Goal: Task Accomplishment & Management: Use online tool/utility

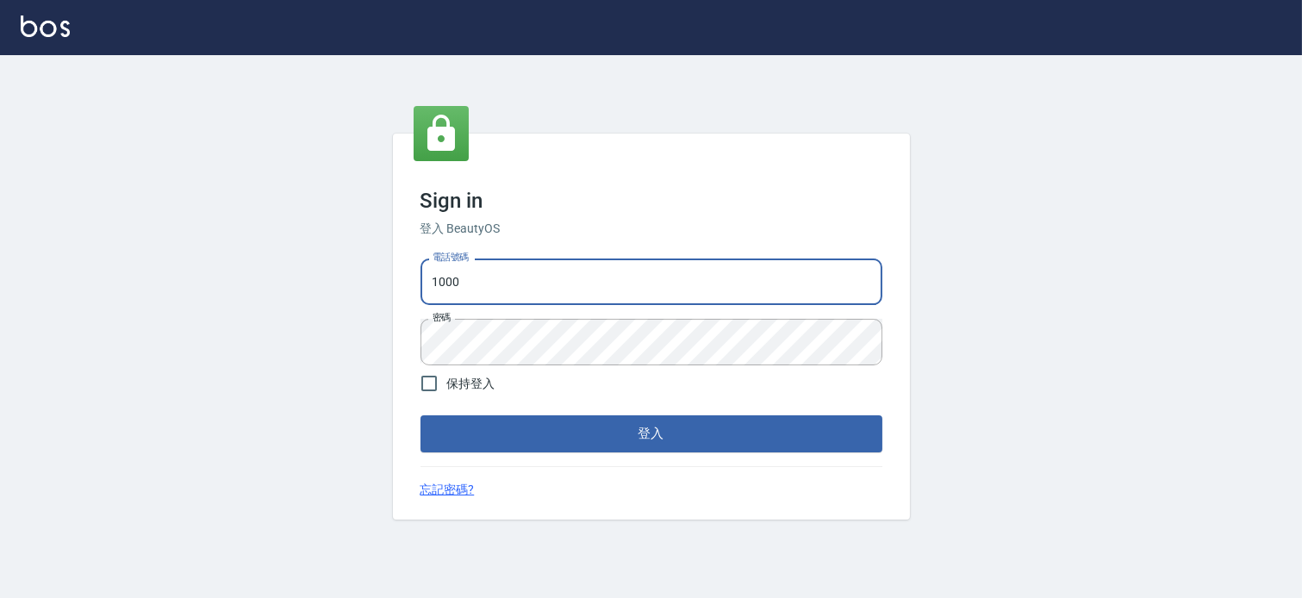
click at [502, 277] on input "1000" at bounding box center [651, 281] width 462 height 47
type input "037465197"
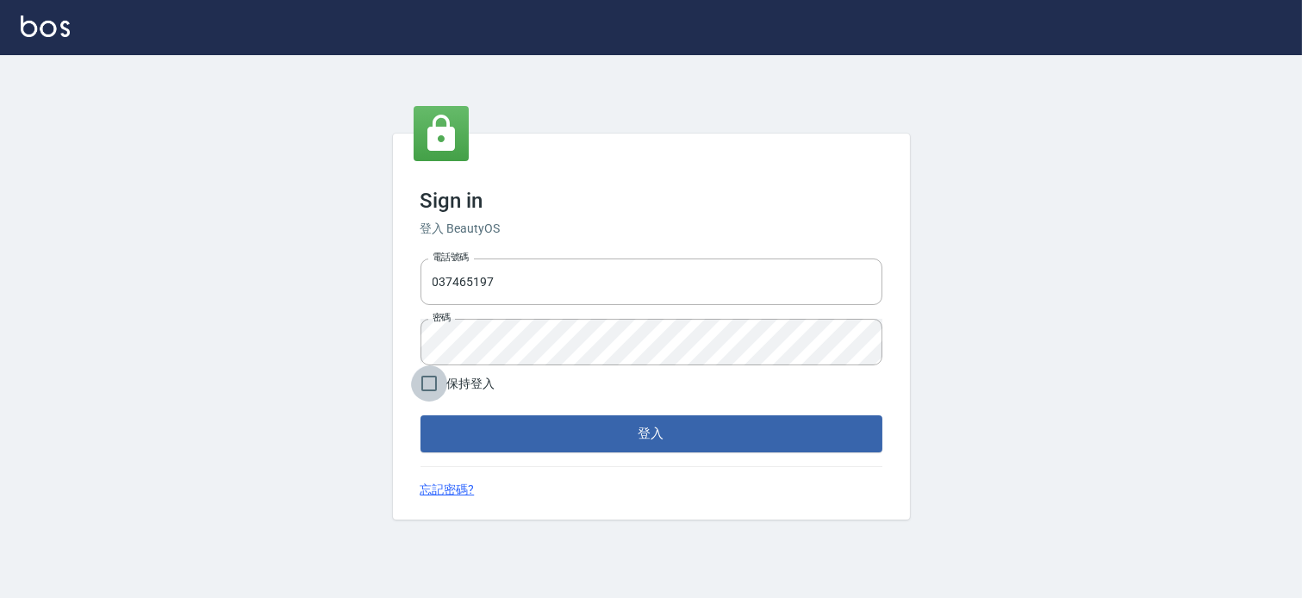
click at [428, 376] on input "保持登入" at bounding box center [429, 383] width 36 height 36
checkbox input "true"
click at [600, 446] on button "登入" at bounding box center [651, 433] width 462 height 36
